Goal: Find specific page/section: Find specific page/section

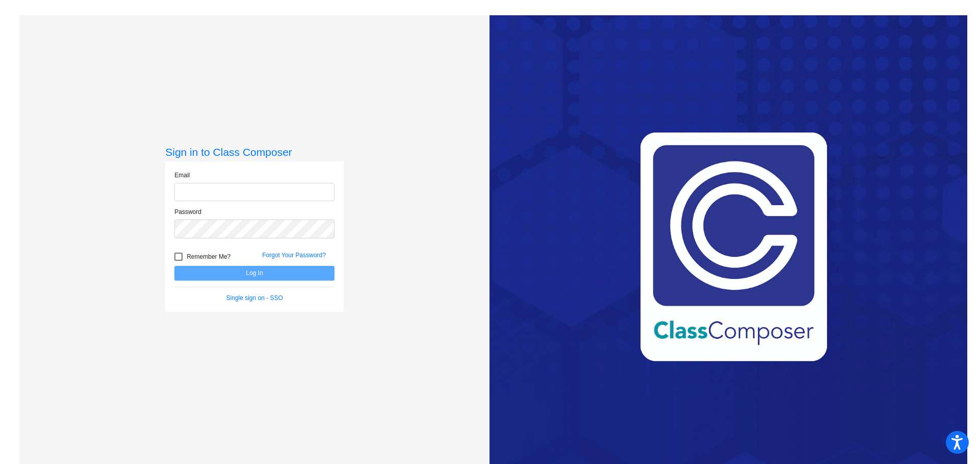
type input "[EMAIL_ADDRESS][DOMAIN_NAME]"
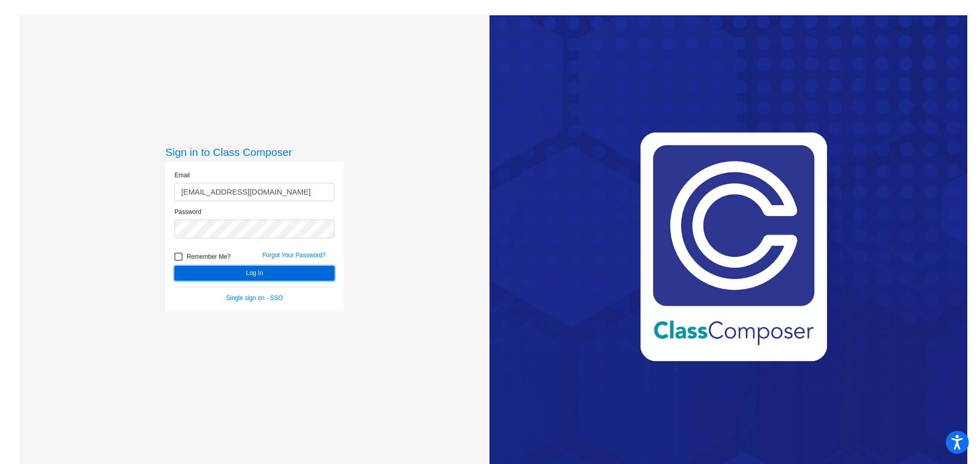
click at [265, 275] on button "Log In" at bounding box center [254, 273] width 160 height 15
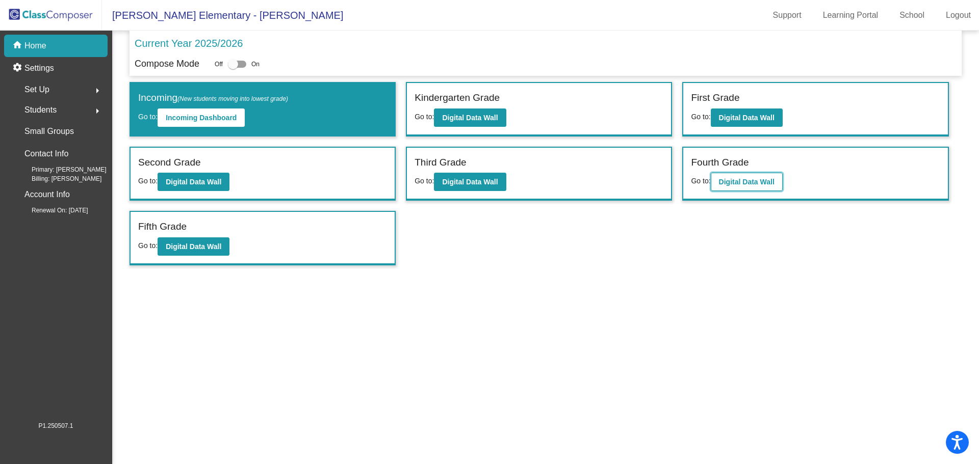
click at [749, 179] on b "Digital Data Wall" at bounding box center [747, 182] width 56 height 8
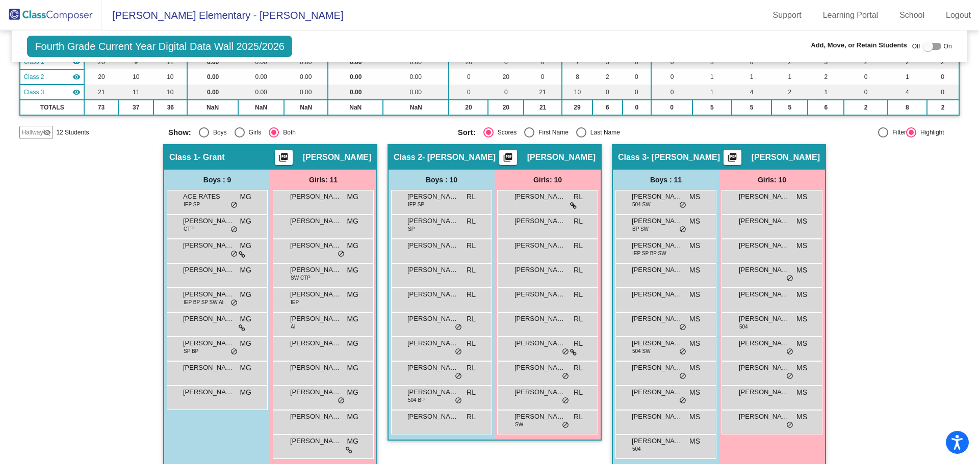
scroll to position [113, 0]
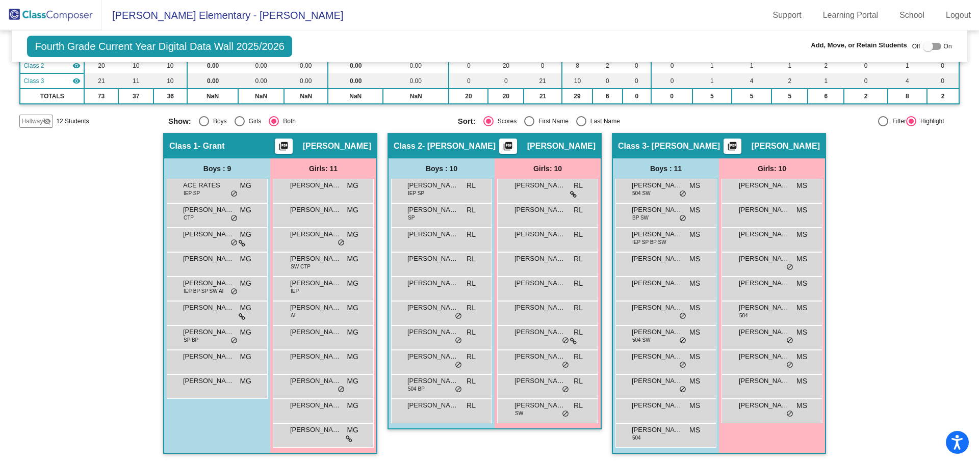
click at [73, 15] on img at bounding box center [51, 15] width 102 height 30
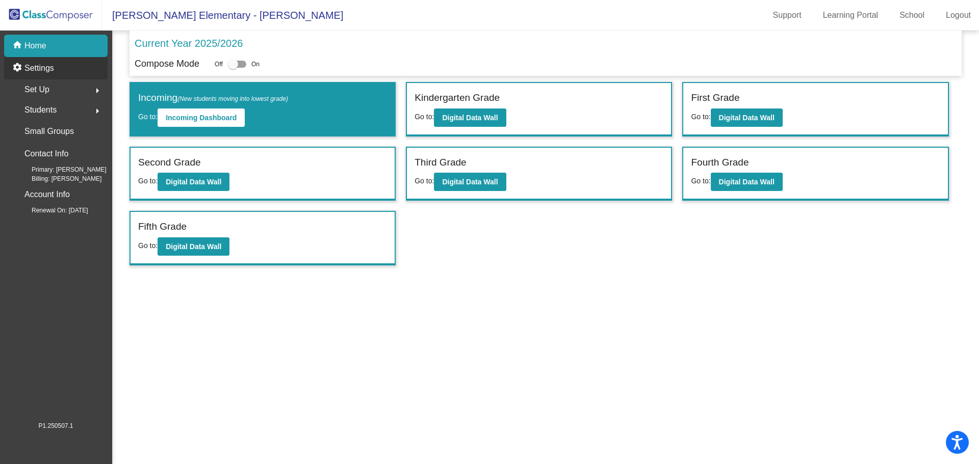
click at [51, 64] on p "Settings" at bounding box center [39, 68] width 30 height 12
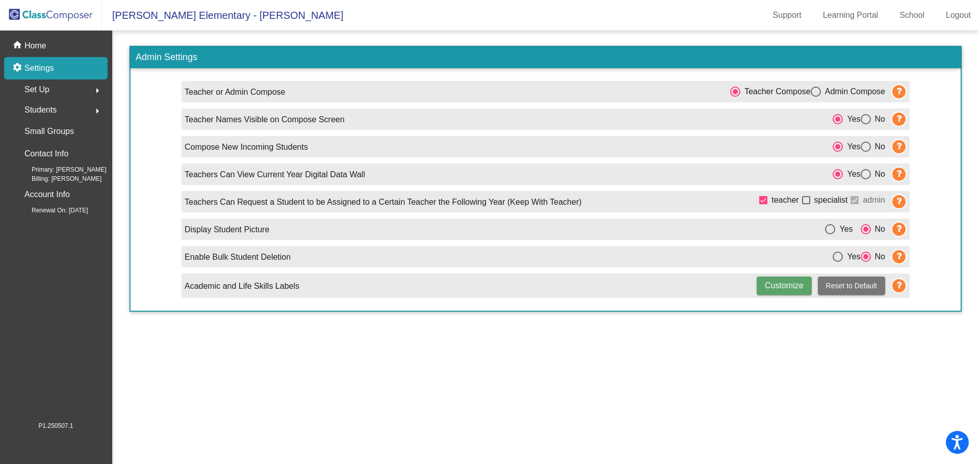
click at [43, 88] on span "Set Up" at bounding box center [36, 90] width 25 height 14
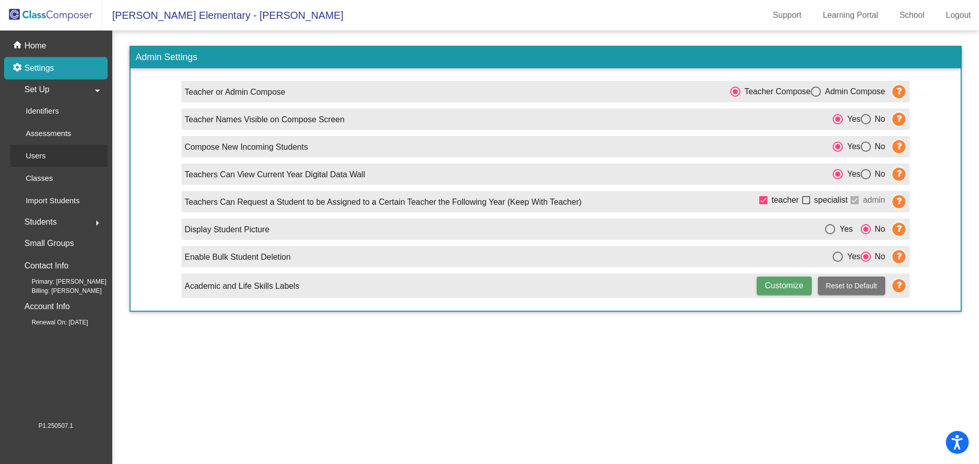
click at [37, 148] on div "Users" at bounding box center [32, 156] width 44 height 22
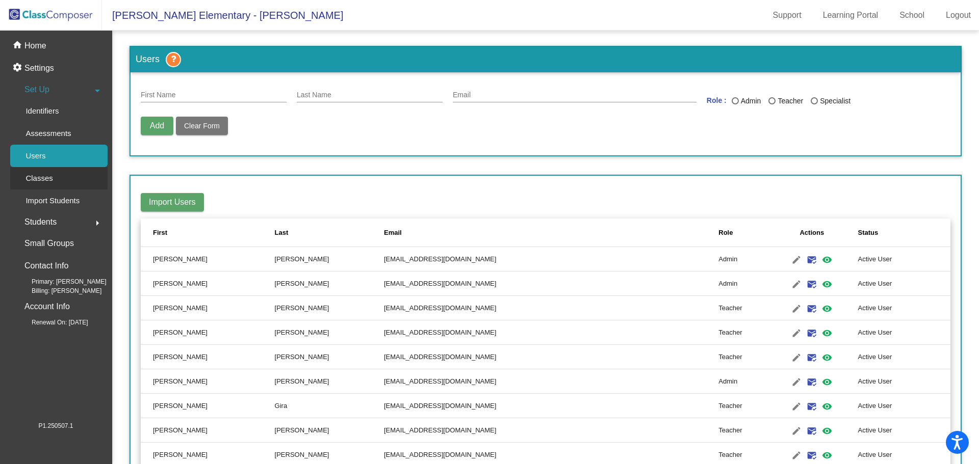
click at [43, 182] on p "Classes" at bounding box center [38, 178] width 27 height 12
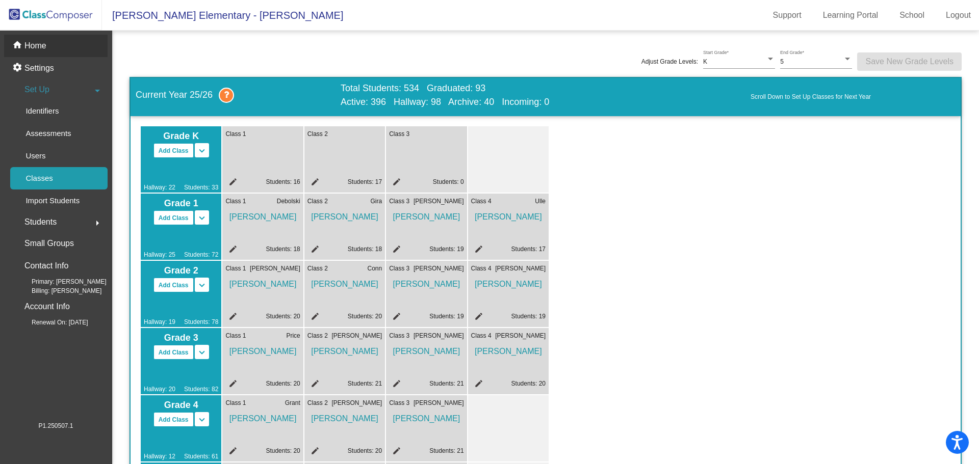
click at [51, 42] on div "home Home" at bounding box center [55, 46] width 103 height 22
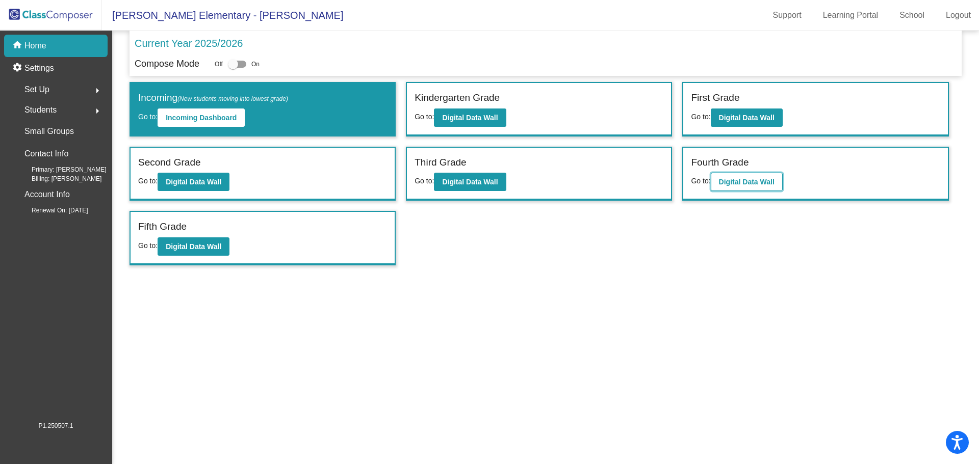
click at [741, 187] on button "Digital Data Wall" at bounding box center [747, 182] width 72 height 18
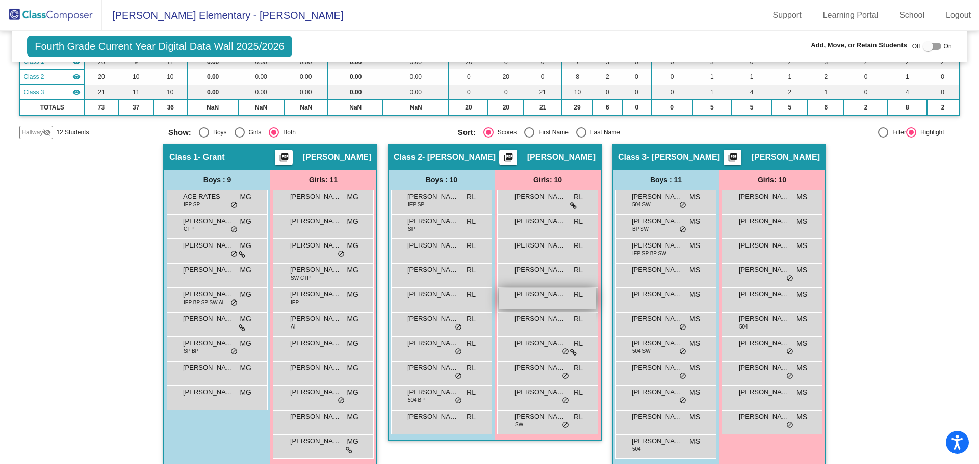
scroll to position [113, 0]
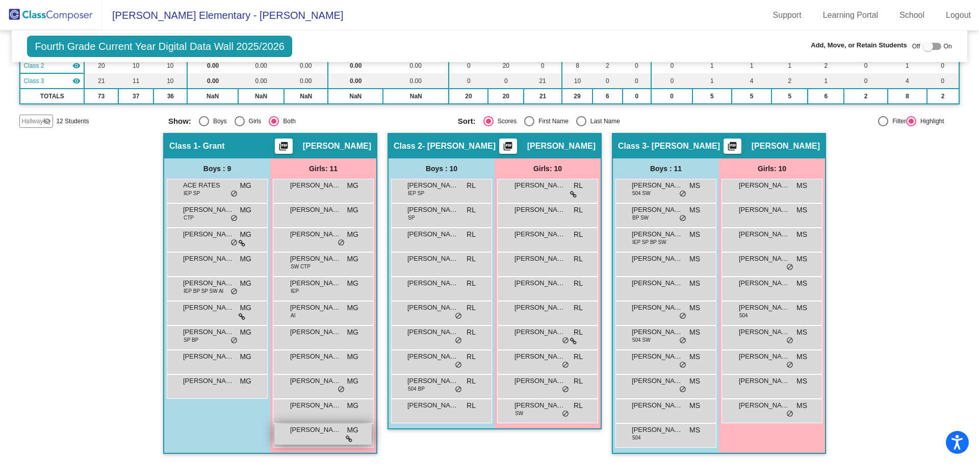
click at [346, 440] on icon at bounding box center [349, 439] width 7 height 7
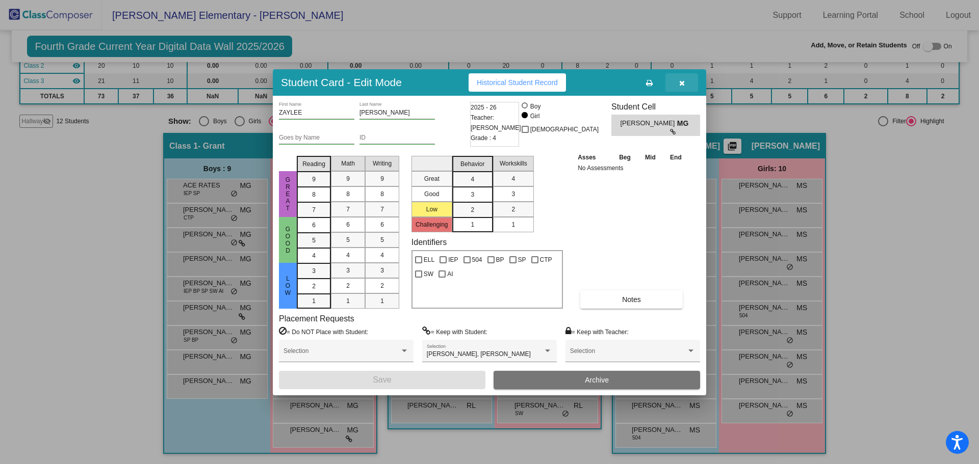
click at [681, 81] on icon "button" at bounding box center [682, 83] width 6 height 7
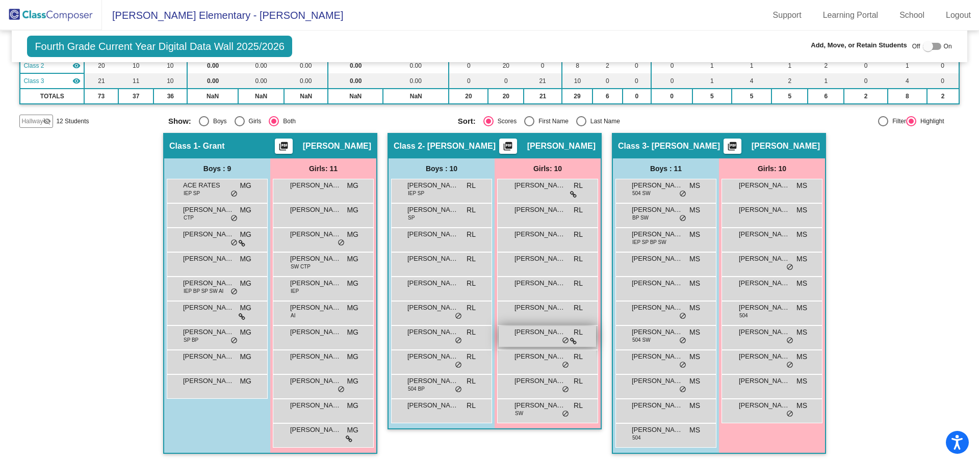
click at [572, 339] on icon at bounding box center [573, 341] width 7 height 7
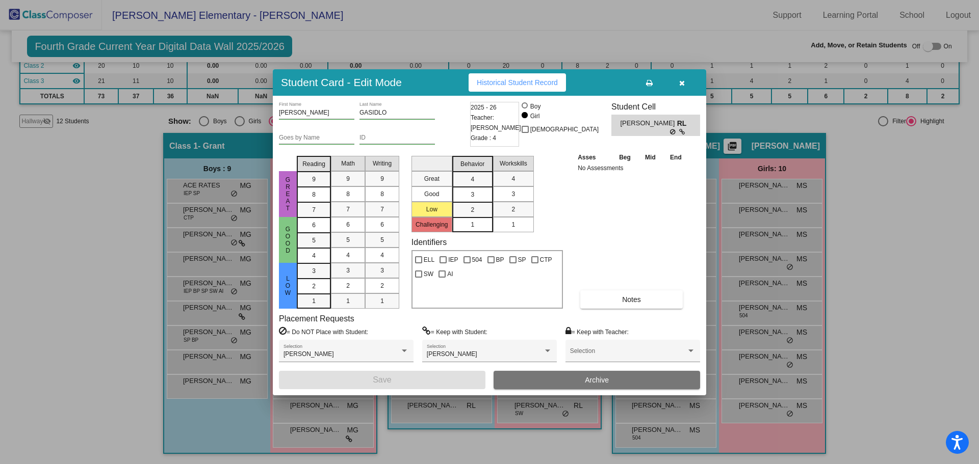
click at [680, 80] on icon "button" at bounding box center [682, 83] width 6 height 7
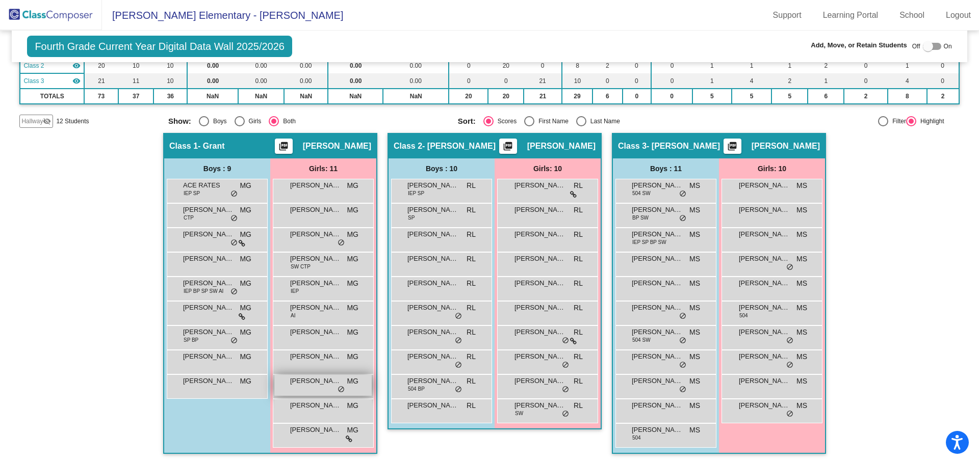
click at [316, 385] on span "[PERSON_NAME]" at bounding box center [315, 381] width 51 height 10
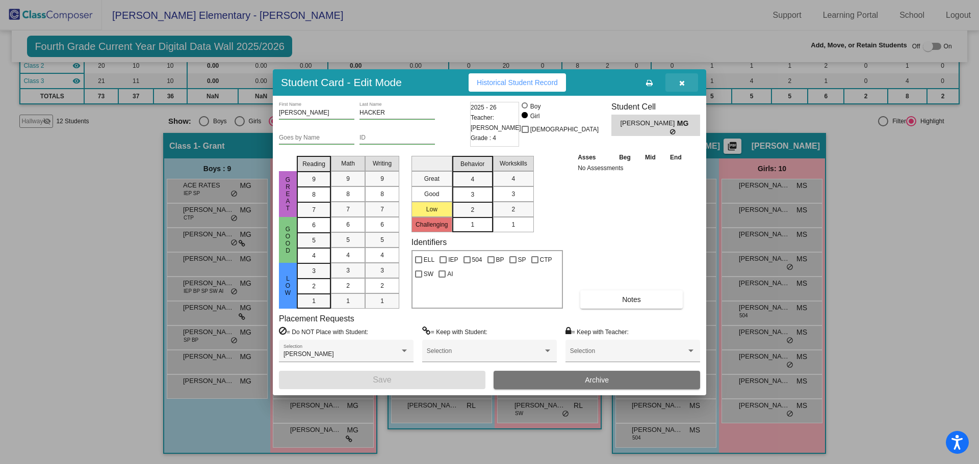
click at [681, 82] on icon "button" at bounding box center [682, 83] width 6 height 7
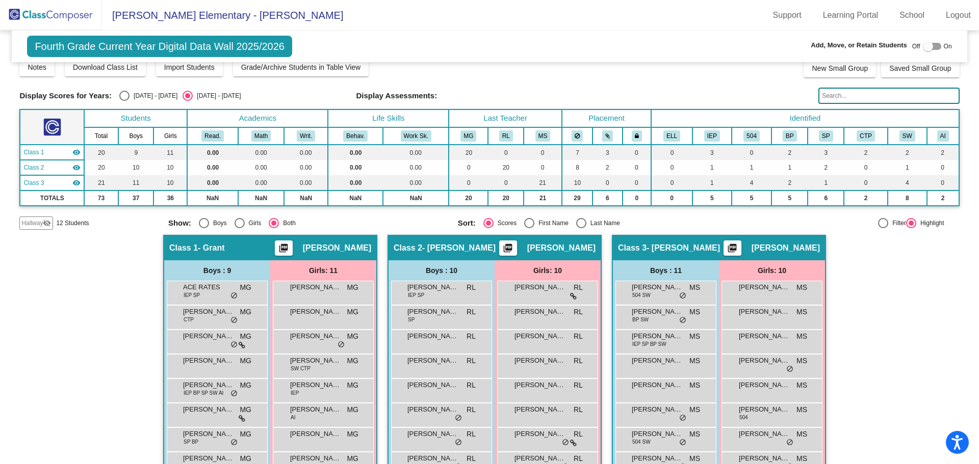
scroll to position [0, 0]
